Goal: Find specific page/section: Find specific page/section

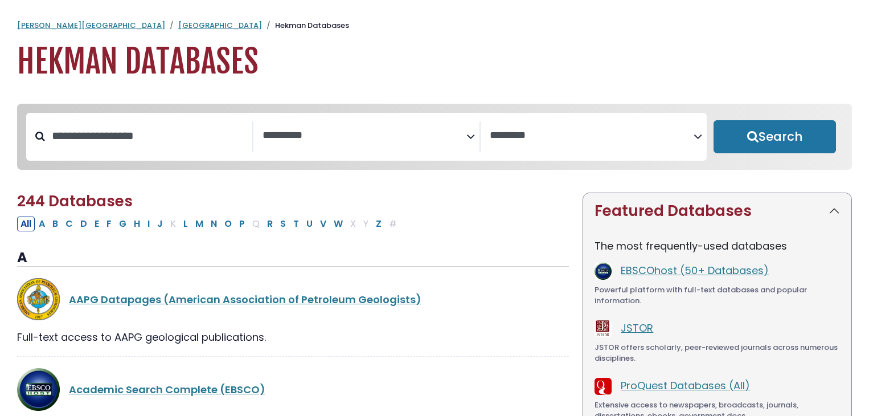
select select "Database Subject Filter"
select select "Database Vendors Filter"
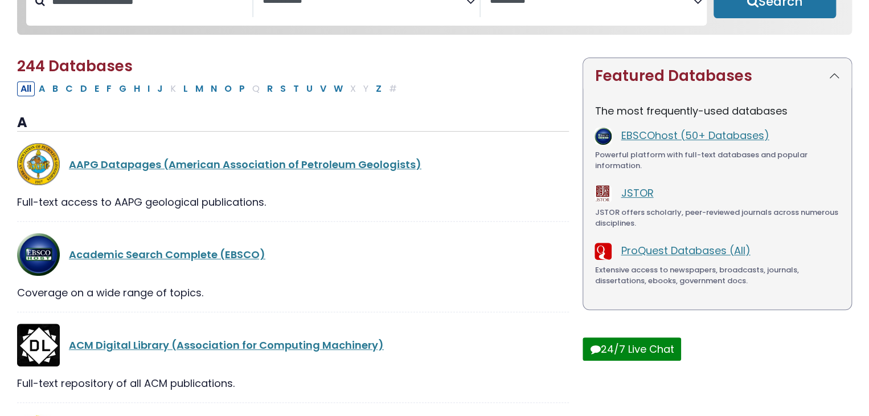
scroll to position [171, 0]
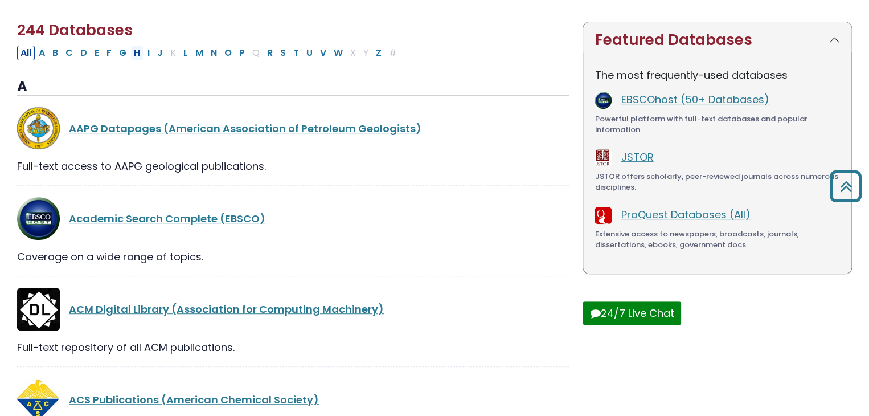
click at [138, 56] on button "H" at bounding box center [136, 53] width 13 height 15
select select "Database Subject Filter"
select select "Database Vendors Filter"
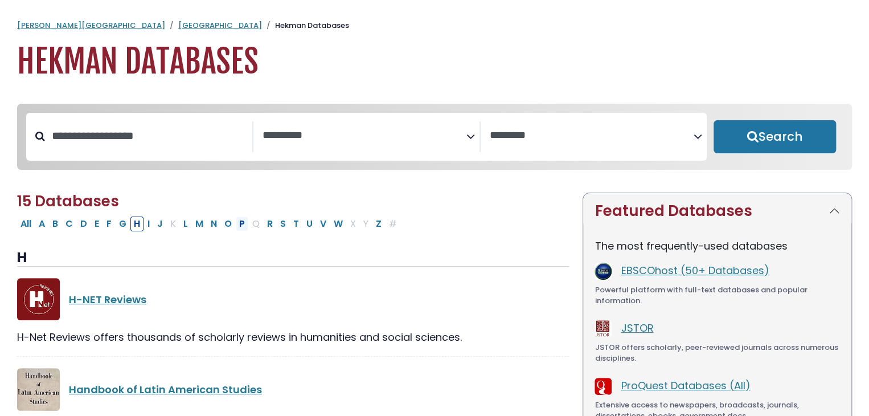
click at [236, 227] on button "P" at bounding box center [242, 223] width 13 height 15
select select "Database Subject Filter"
select select "Database Vendors Filter"
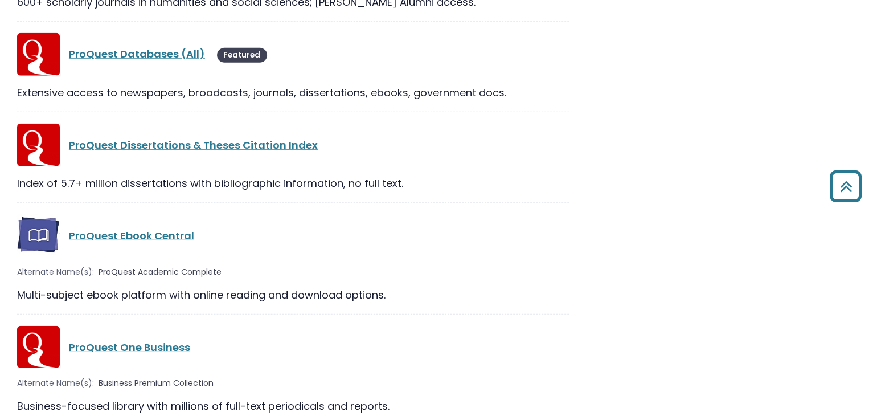
scroll to position [1422, 0]
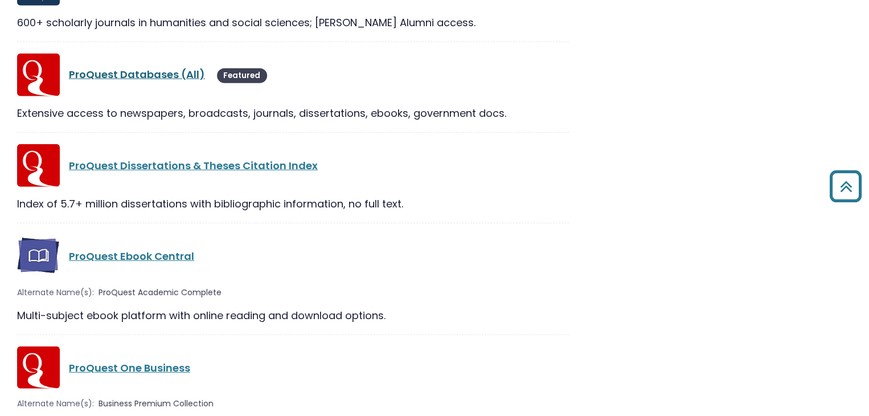
click at [122, 72] on link "ProQuest Databases (All)" at bounding box center [137, 74] width 136 height 14
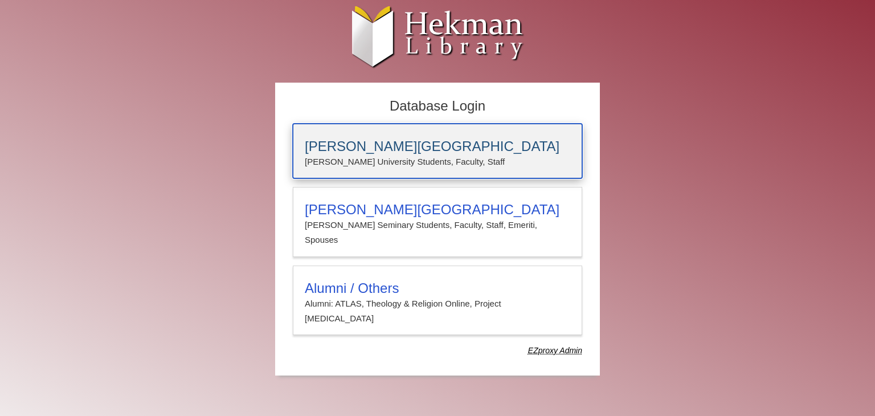
click at [452, 150] on h3 "[PERSON_NAME][GEOGRAPHIC_DATA]" at bounding box center [437, 146] width 265 height 16
